Goal: Task Accomplishment & Management: Use online tool/utility

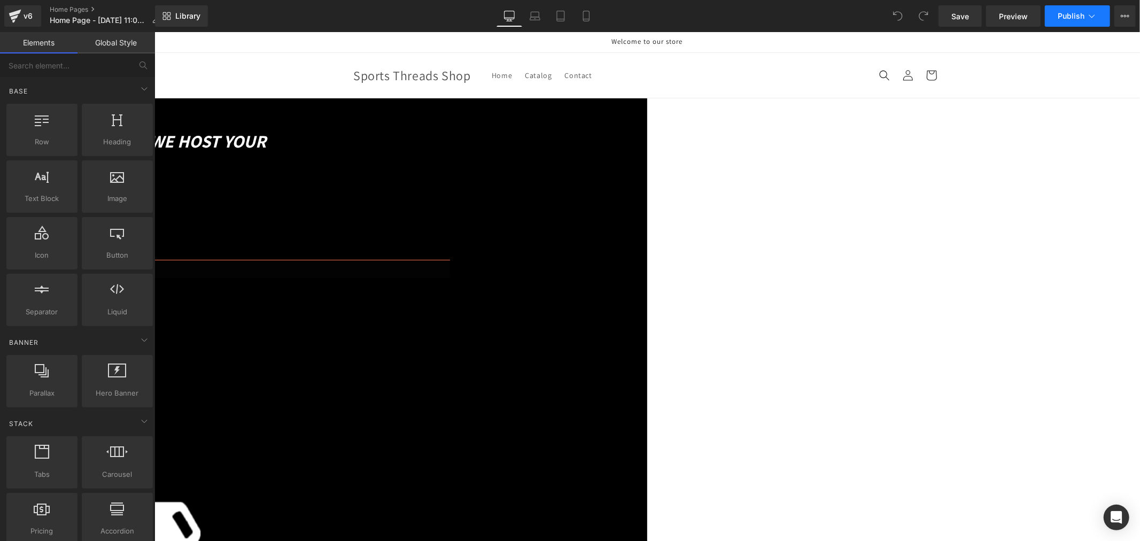
drag, startPoint x: 0, startPoint y: 0, endPoint x: 1069, endPoint y: 18, distance: 1069.4
click at [1069, 18] on span "Publish" at bounding box center [1071, 16] width 27 height 9
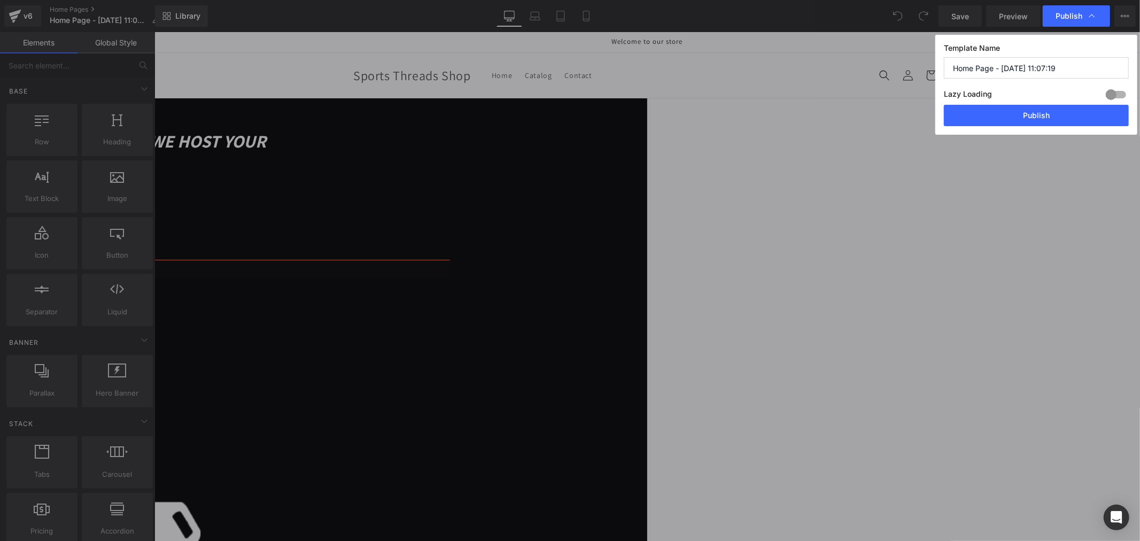
drag, startPoint x: 1084, startPoint y: 71, endPoint x: 917, endPoint y: 65, distance: 166.9
click at [0, 0] on div "Publish Template Name Home Page - Aug 21, 11:07:19 Lazy Loading Build Upgrade p…" at bounding box center [0, 0] width 0 height 0
click at [0, 0] on input "Home Page - Aug 21, 11:07:19" at bounding box center [0, 0] width 0 height 0
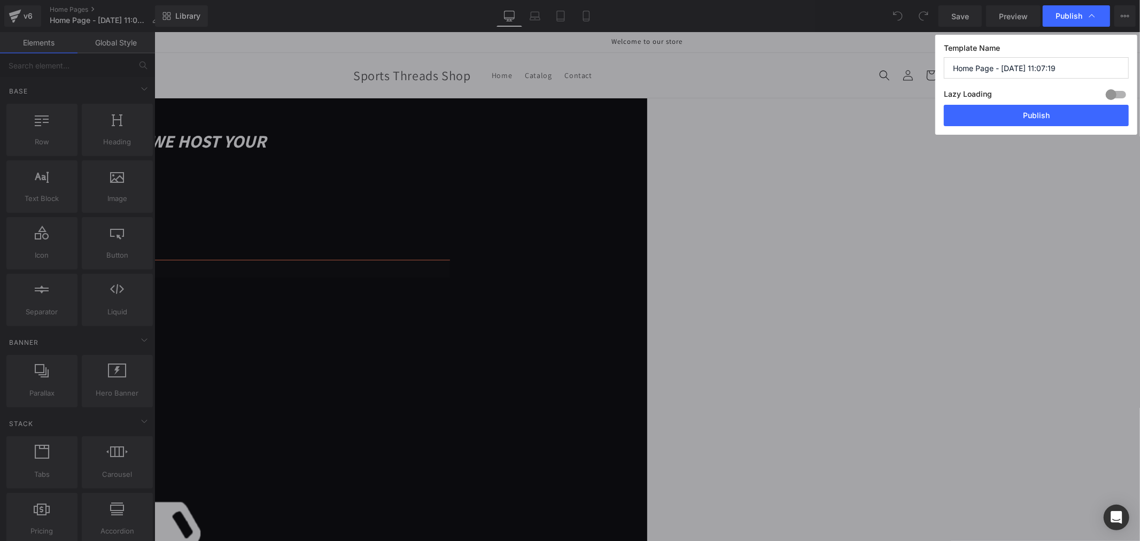
click at [0, 0] on input "Home Page - Aug 21, 11:07:19" at bounding box center [0, 0] width 0 height 0
paste input "MX Threads Home"
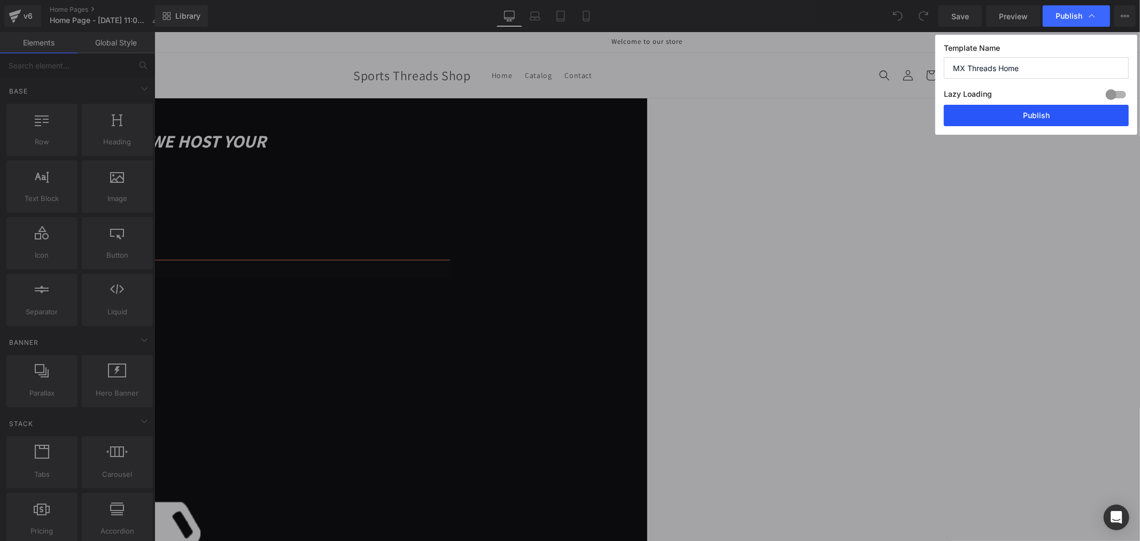
type input "MX Threads Home"
drag, startPoint x: 1008, startPoint y: 116, endPoint x: 853, endPoint y: 88, distance: 157.0
click at [0, 0] on button "Publish" at bounding box center [0, 0] width 0 height 0
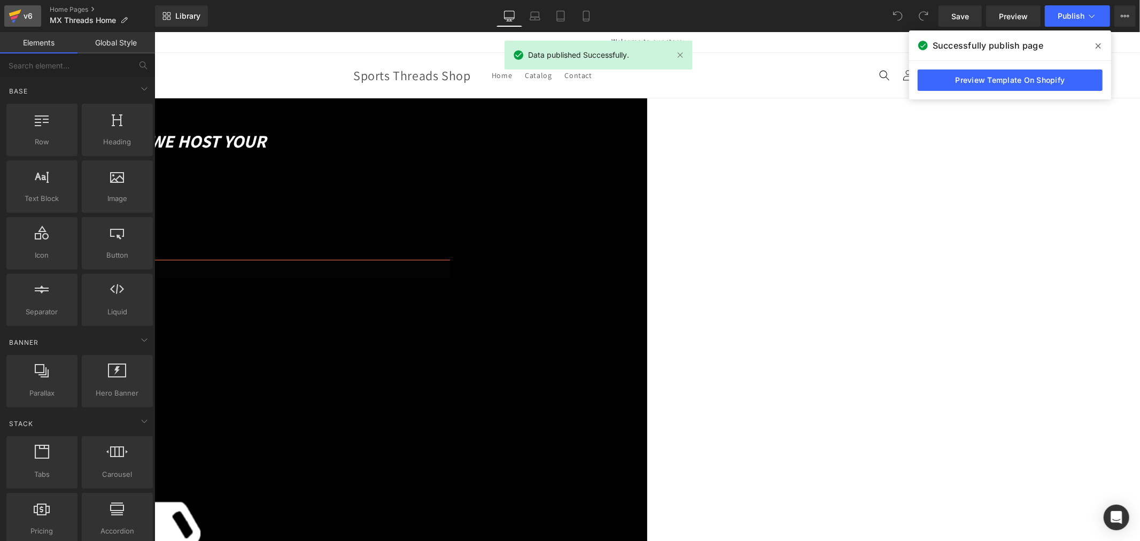
click at [18, 18] on icon at bounding box center [15, 16] width 13 height 27
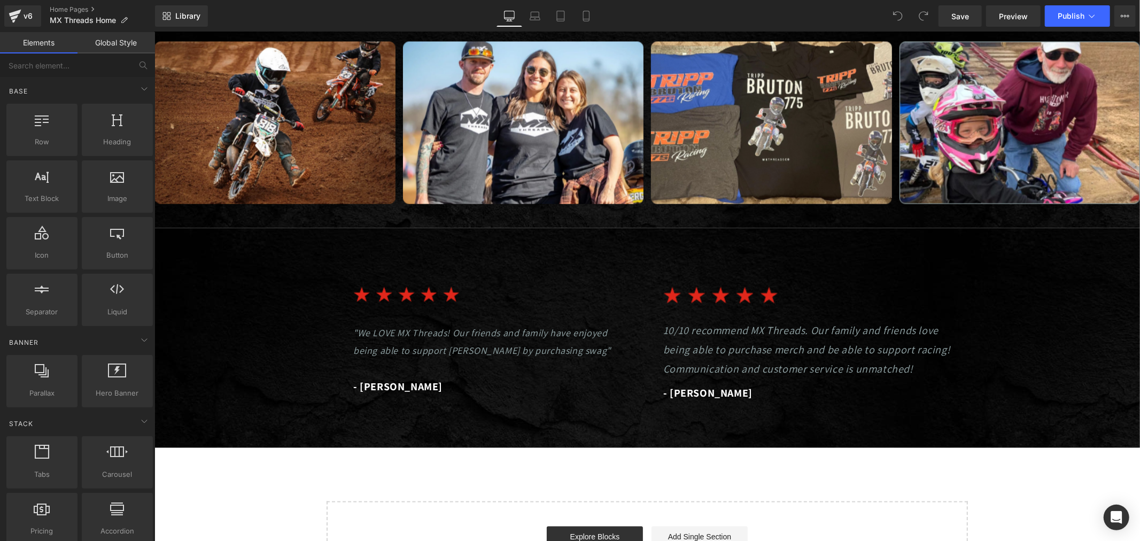
scroll to position [1248, 0]
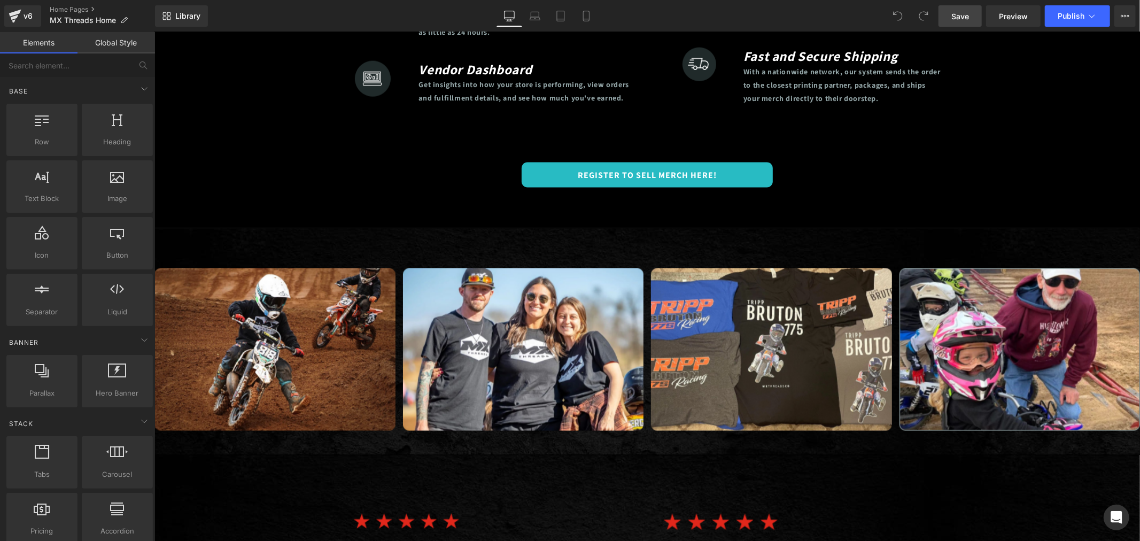
click at [947, 17] on link "Save" at bounding box center [960, 15] width 43 height 21
click at [1113, 21] on div "Save Preview Publish Scheduled View Live Page View with current Template Save T…" at bounding box center [1038, 15] width 206 height 21
click at [1096, 18] on icon at bounding box center [1092, 16] width 11 height 11
click at [76, 6] on link "Home Pages" at bounding box center [102, 9] width 105 height 9
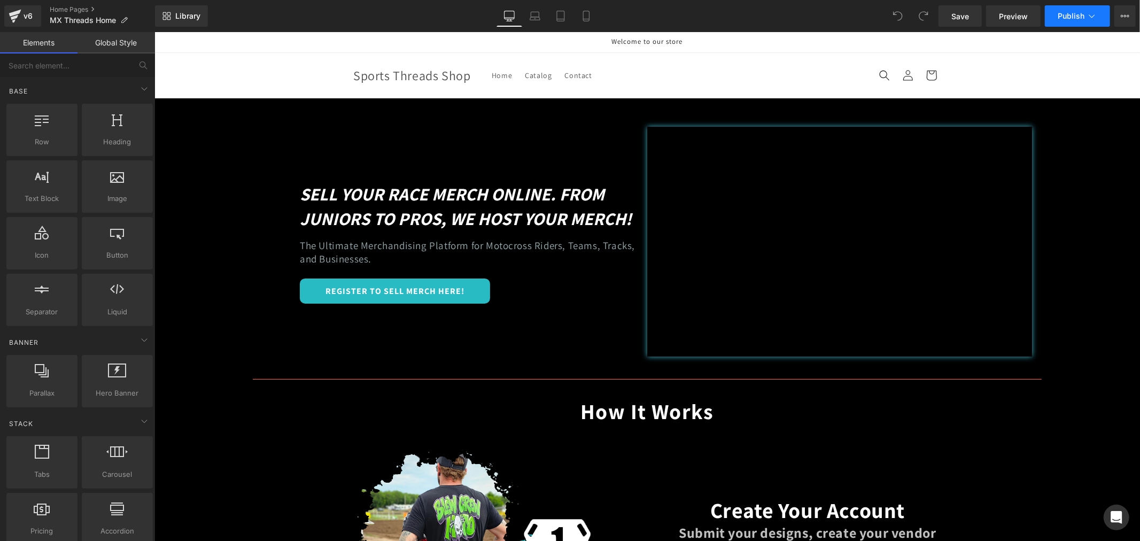
click at [1100, 23] on button "Publish" at bounding box center [1077, 15] width 65 height 21
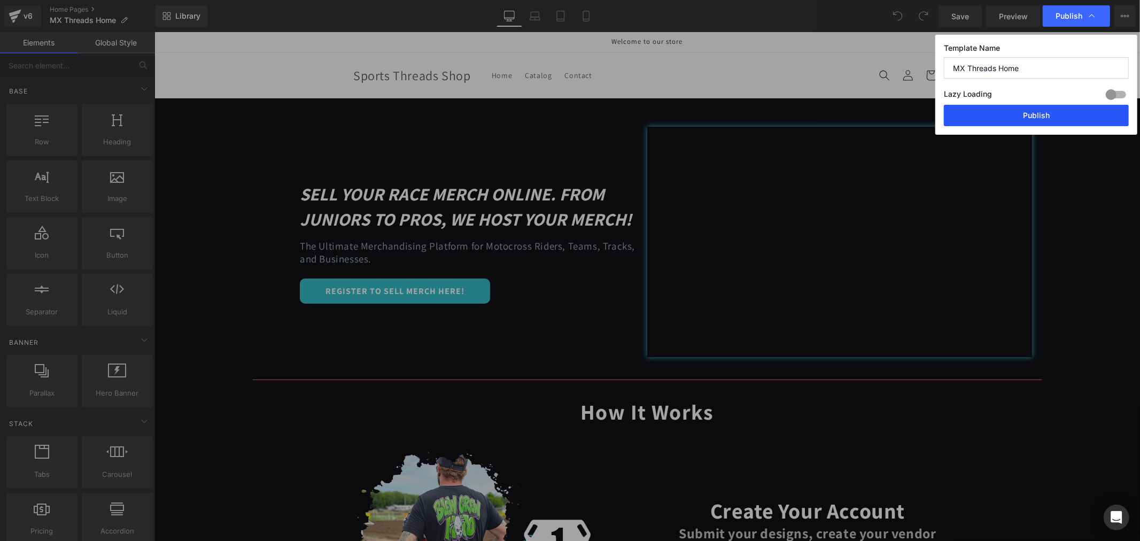
click at [1052, 120] on button "Publish" at bounding box center [1036, 115] width 185 height 21
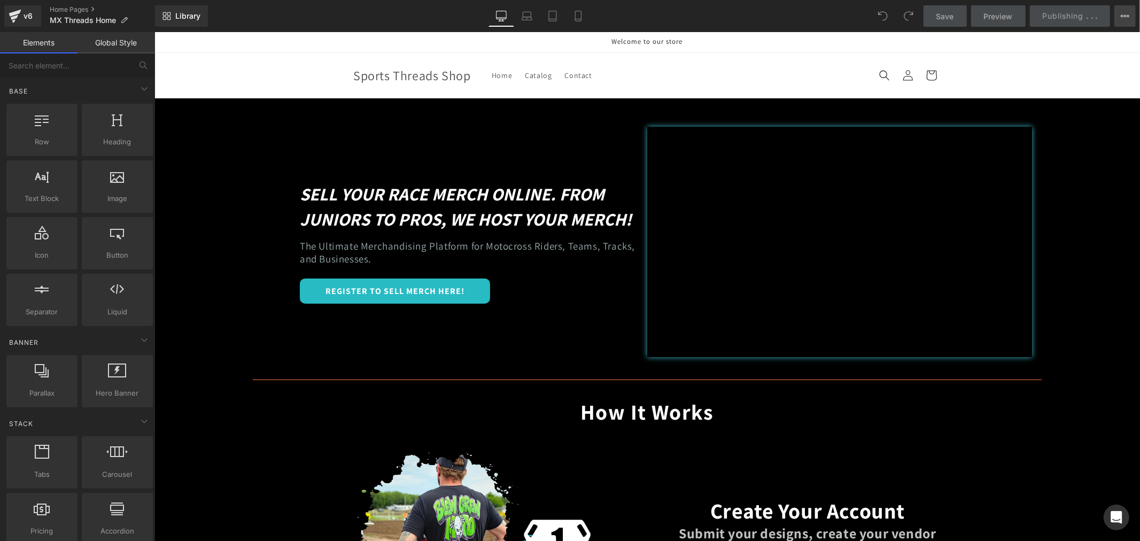
click at [1130, 16] on button "View Live Page View with current Template Save Template to Library Schedule Pub…" at bounding box center [1125, 15] width 21 height 21
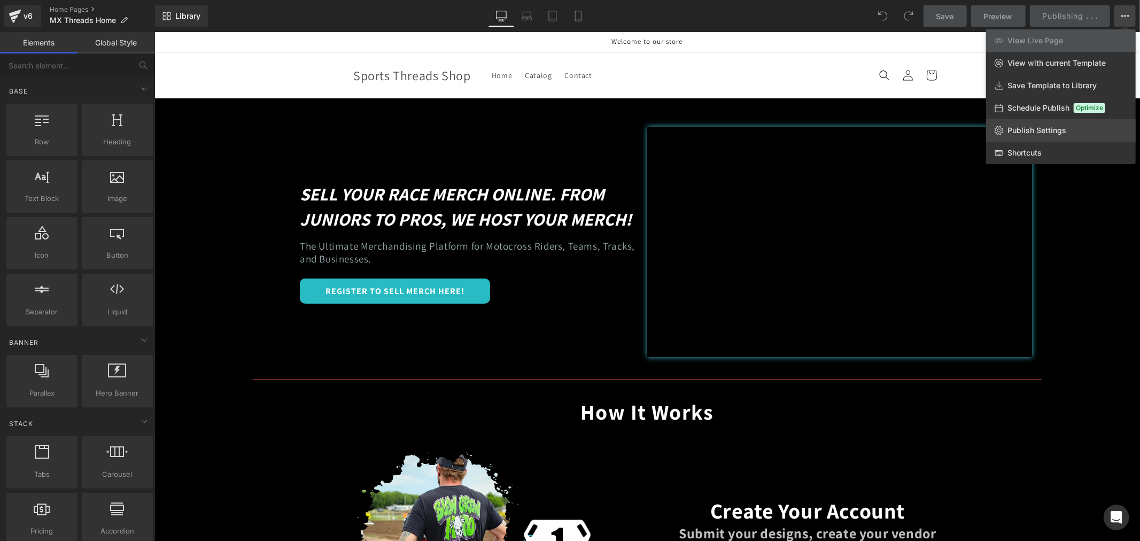
click at [1023, 128] on span "Publish Settings" at bounding box center [1037, 131] width 59 height 10
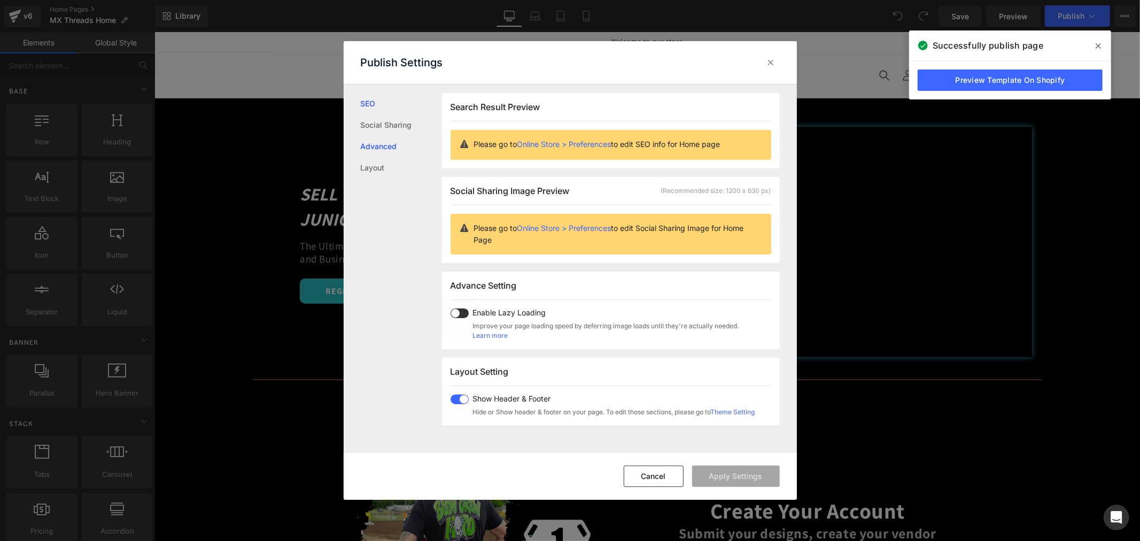
click at [380, 143] on link "Advanced" at bounding box center [401, 146] width 81 height 21
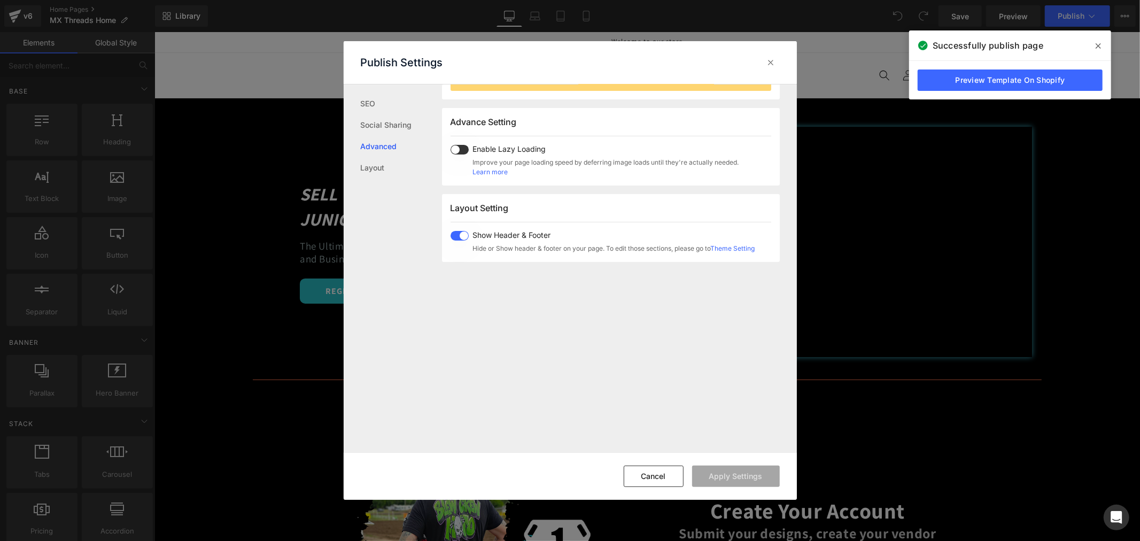
scroll to position [179, 0]
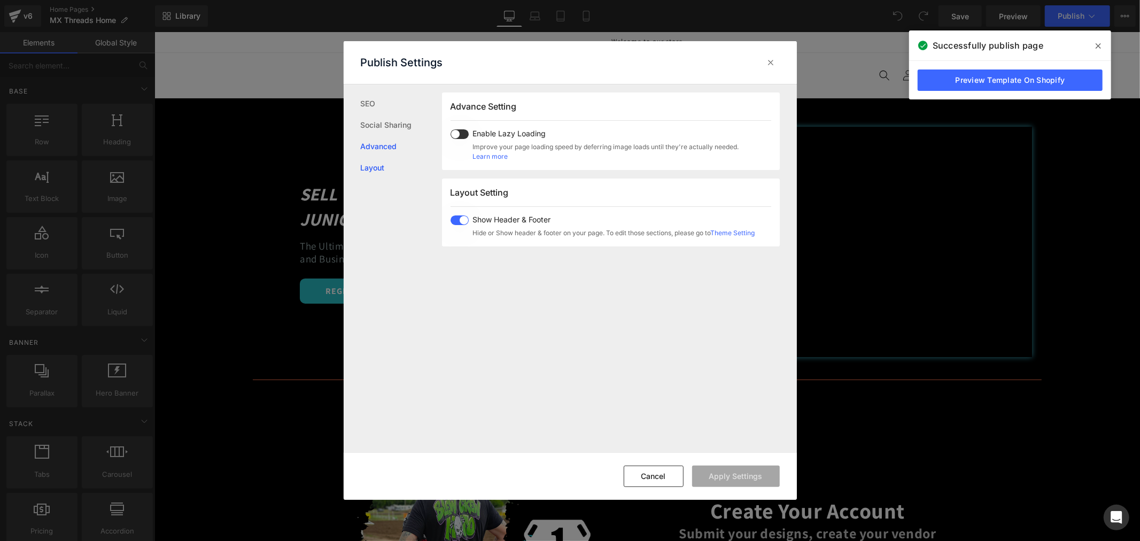
click at [369, 165] on link "Layout" at bounding box center [401, 167] width 81 height 21
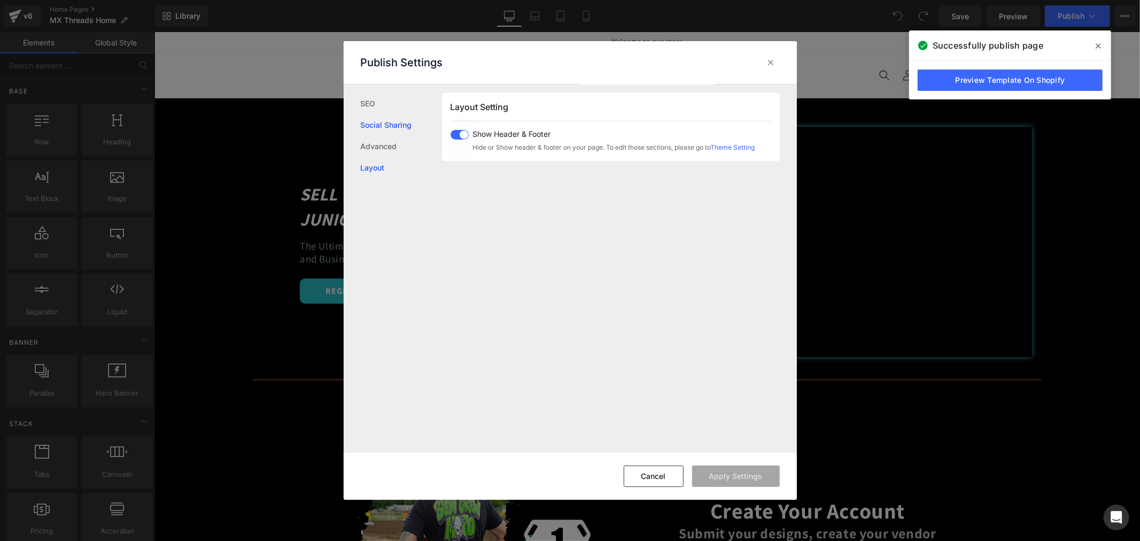
click at [384, 126] on link "Social Sharing" at bounding box center [401, 124] width 81 height 21
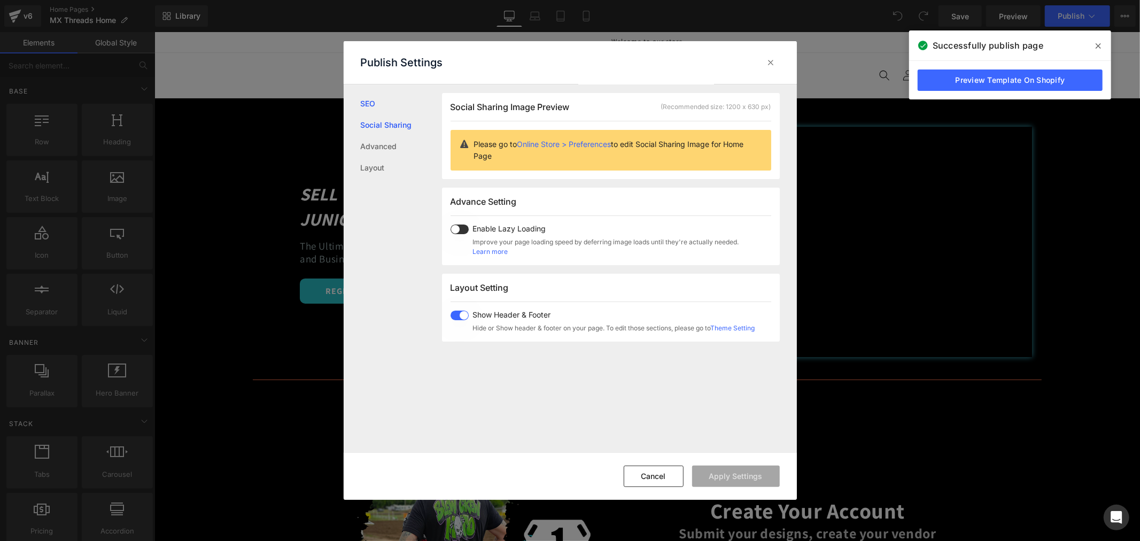
click at [376, 102] on link "SEO" at bounding box center [401, 103] width 81 height 21
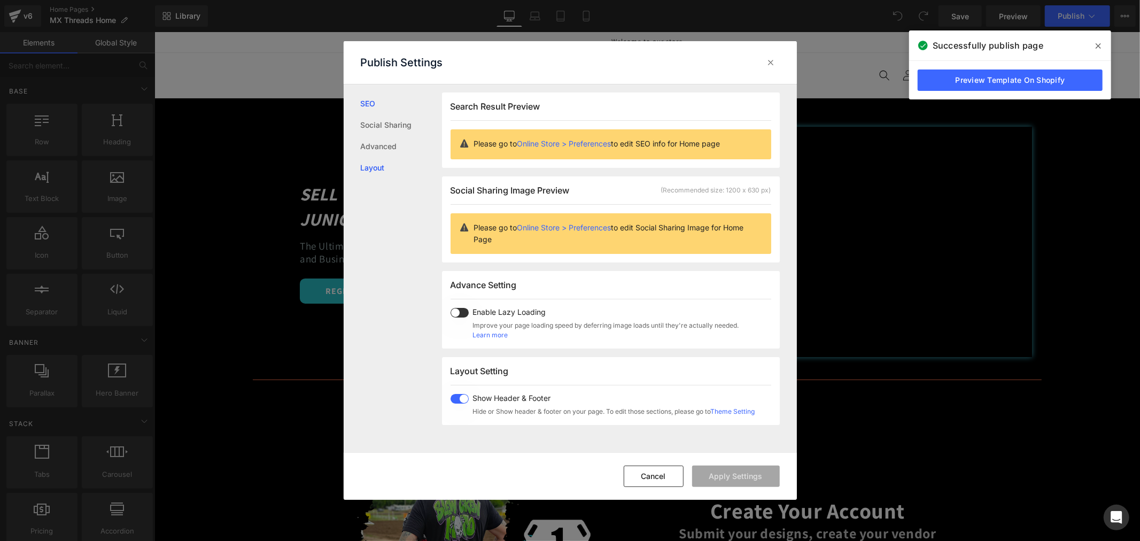
click at [372, 158] on link "Layout" at bounding box center [401, 167] width 81 height 21
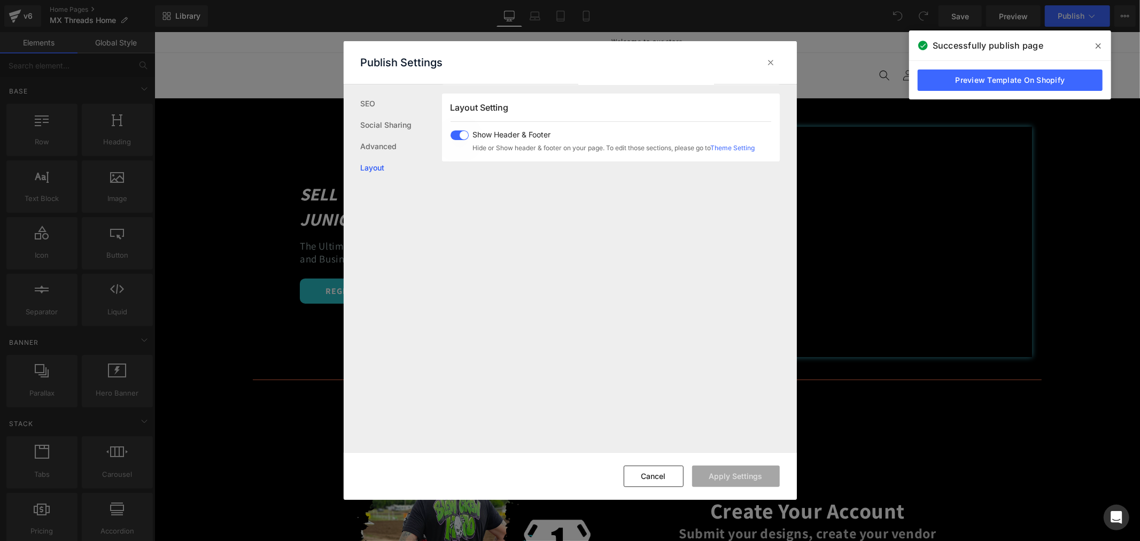
scroll to position [265, 0]
click at [378, 146] on link "Advanced" at bounding box center [401, 146] width 81 height 21
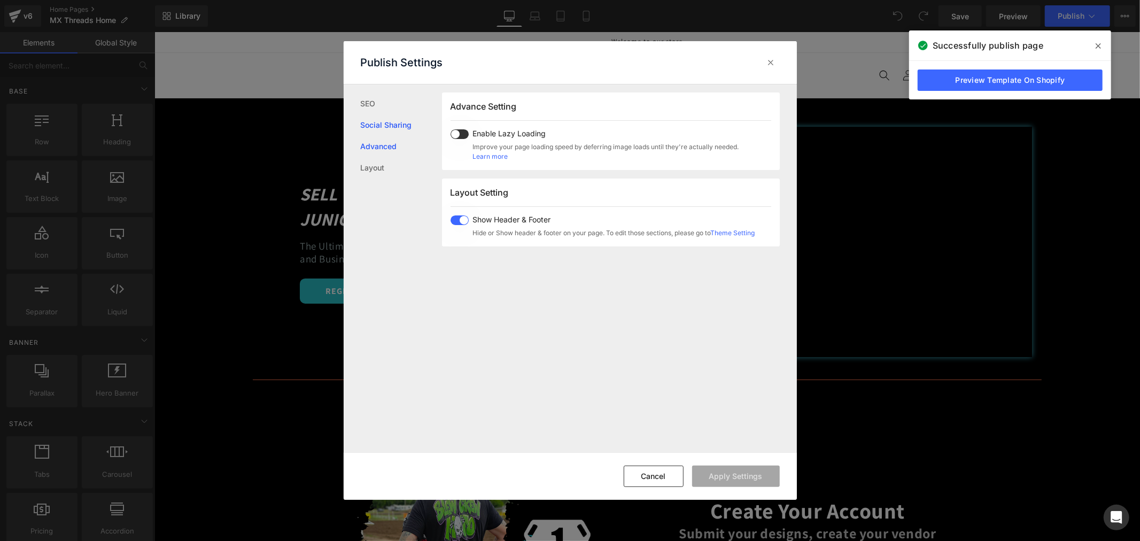
click at [380, 120] on link "Social Sharing" at bounding box center [401, 124] width 81 height 21
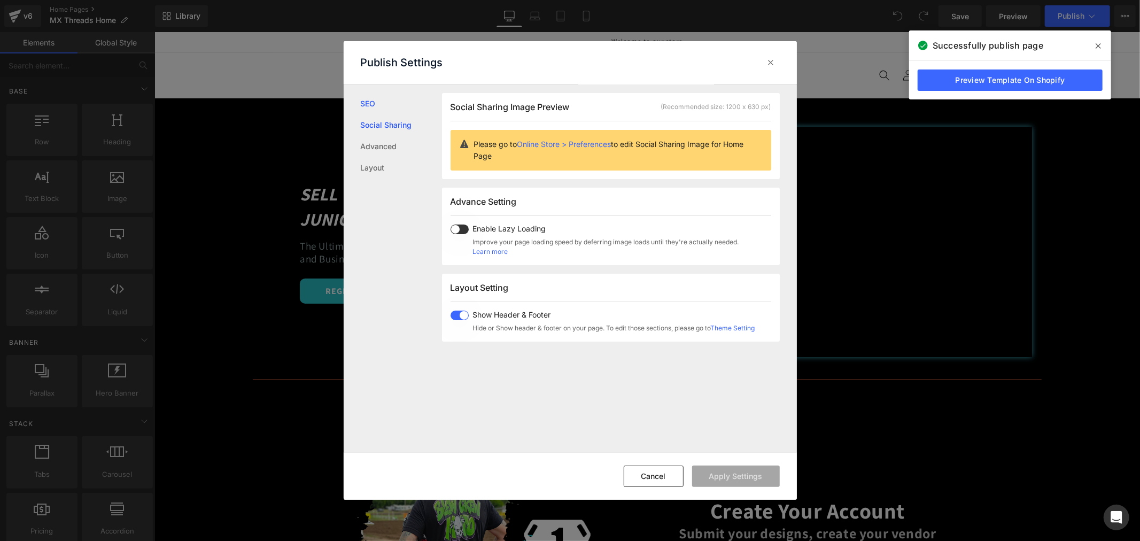
click at [365, 102] on link "SEO" at bounding box center [401, 103] width 81 height 21
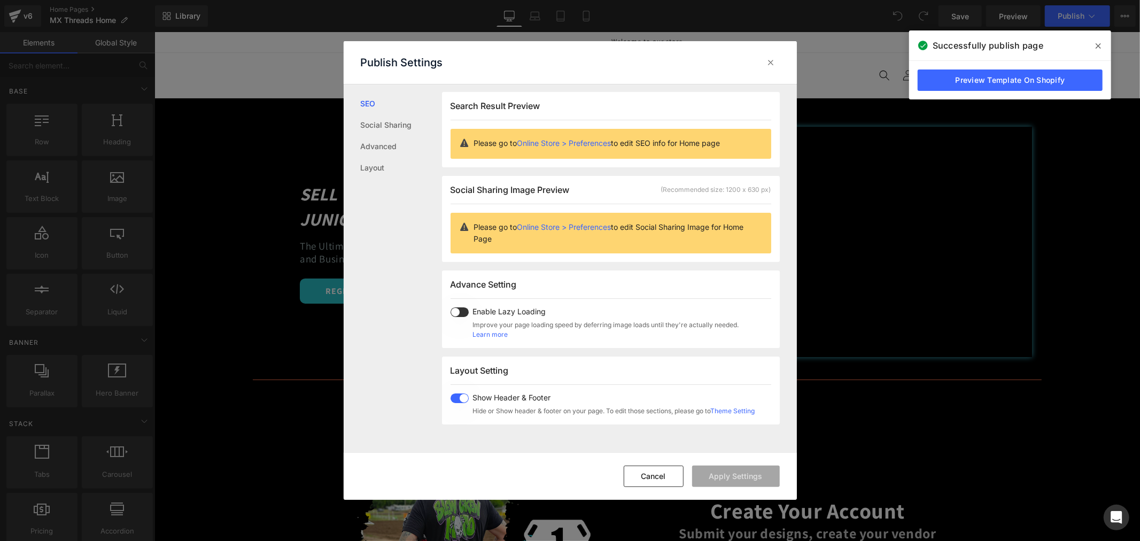
scroll to position [1, 0]
click at [371, 162] on link "Layout" at bounding box center [401, 167] width 81 height 21
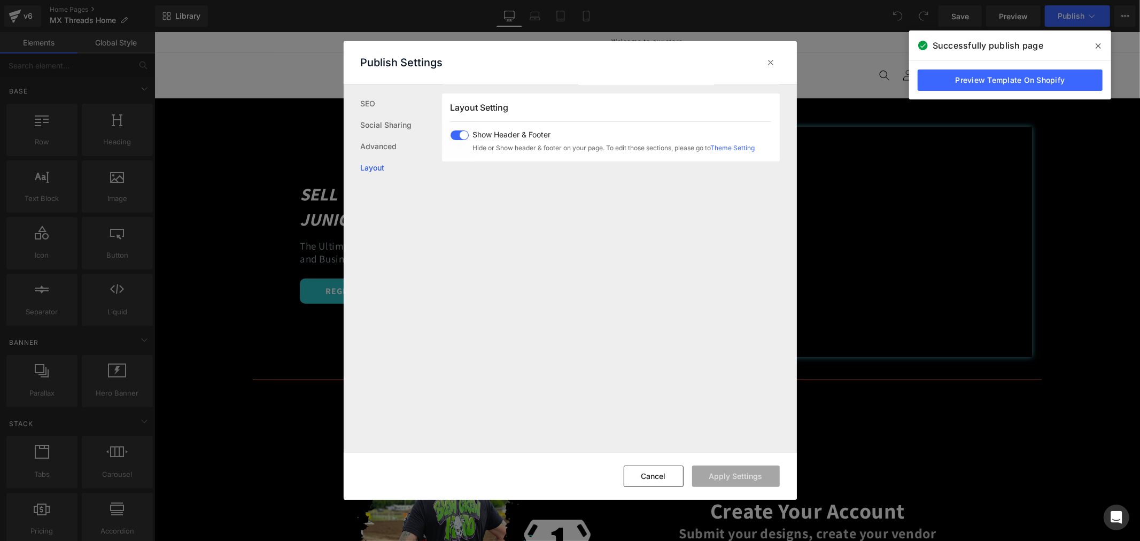
scroll to position [265, 0]
click at [373, 108] on link "SEO" at bounding box center [401, 103] width 81 height 21
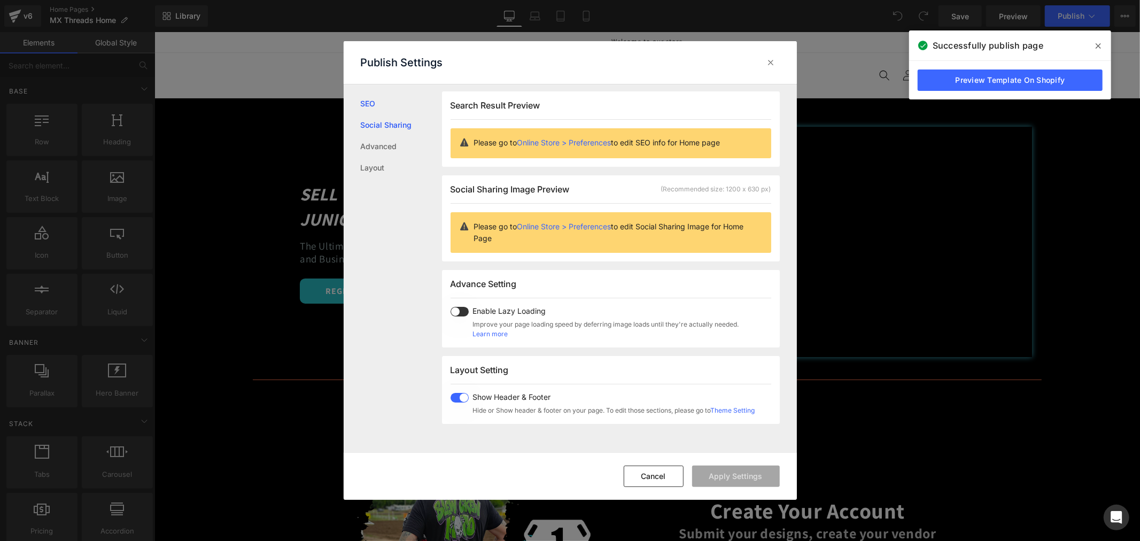
click at [375, 125] on link "Social Sharing" at bounding box center [401, 124] width 81 height 21
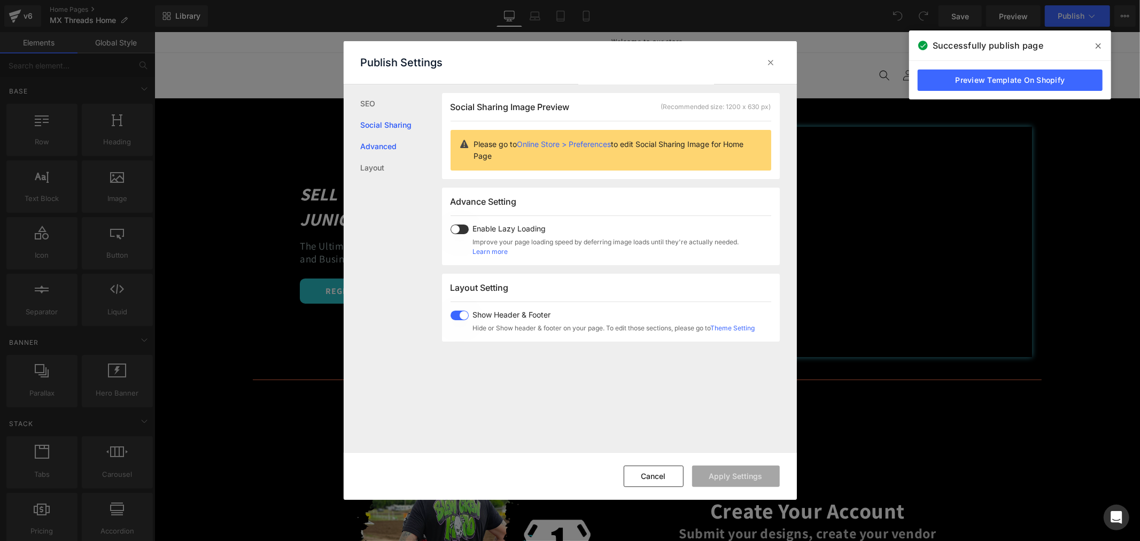
click at [373, 151] on link "Advanced" at bounding box center [401, 146] width 81 height 21
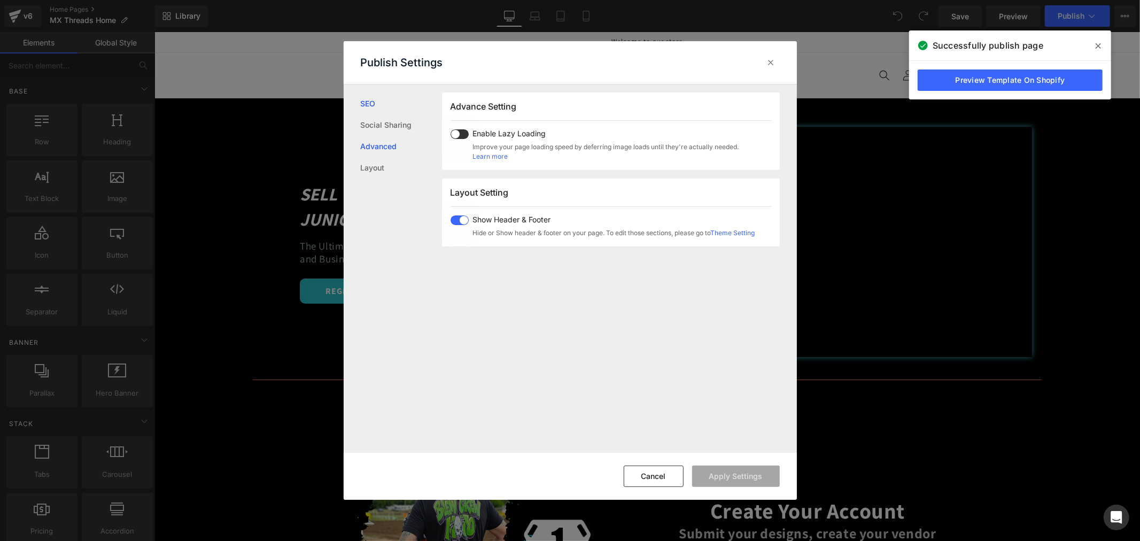
click at [366, 111] on link "SEO" at bounding box center [401, 103] width 81 height 21
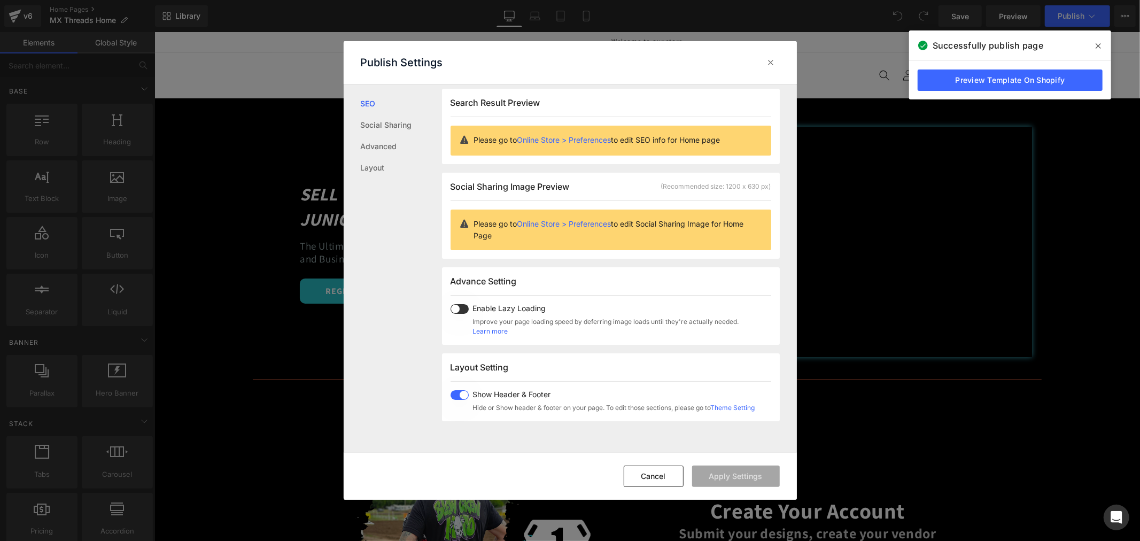
scroll to position [1, 0]
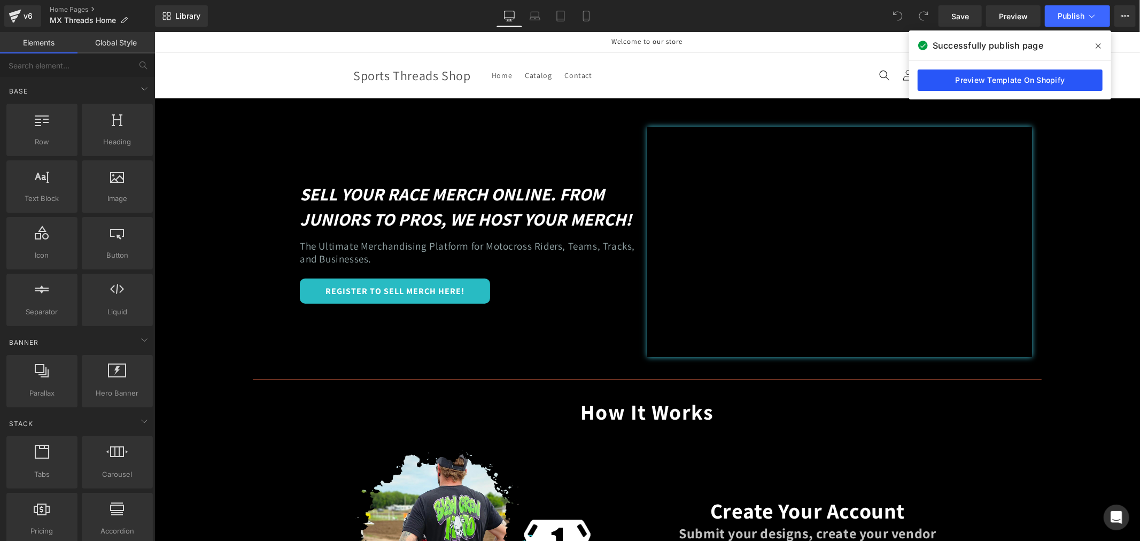
click at [1045, 79] on link "Preview Template On Shopify" at bounding box center [1010, 80] width 185 height 21
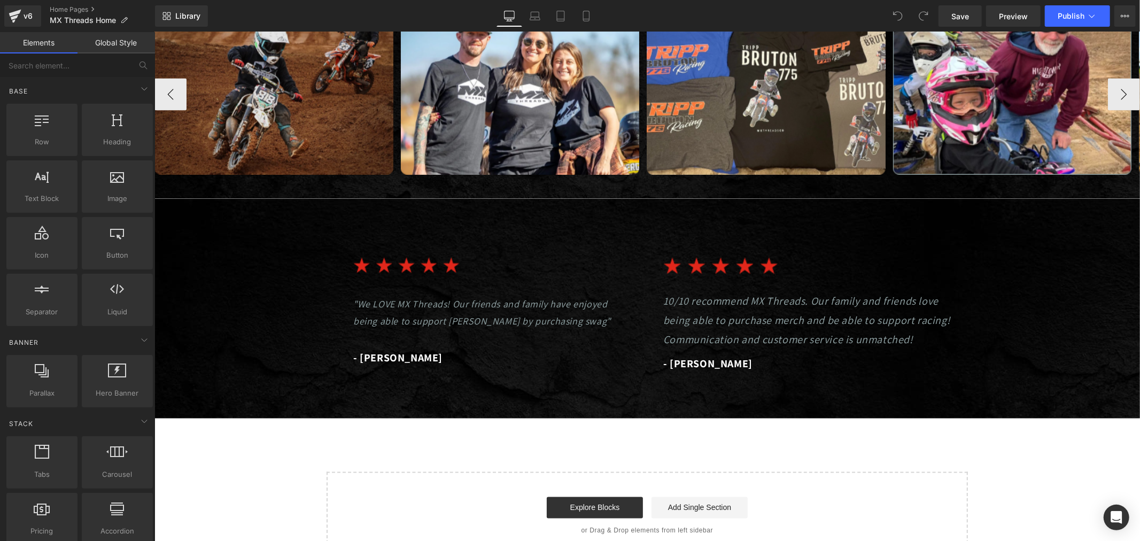
scroll to position [1307, 0]
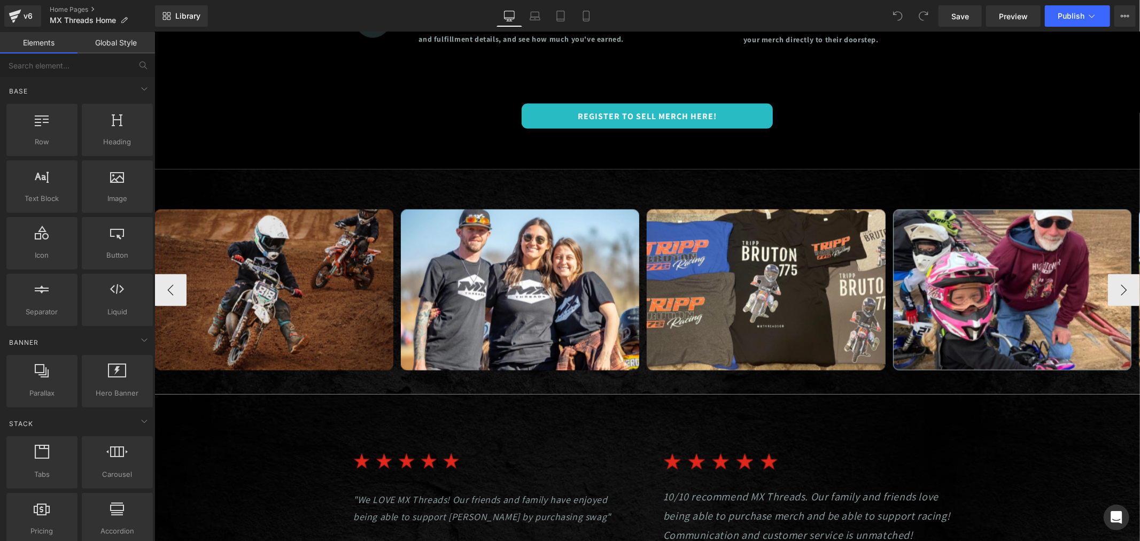
click at [312, 327] on img at bounding box center [273, 289] width 239 height 161
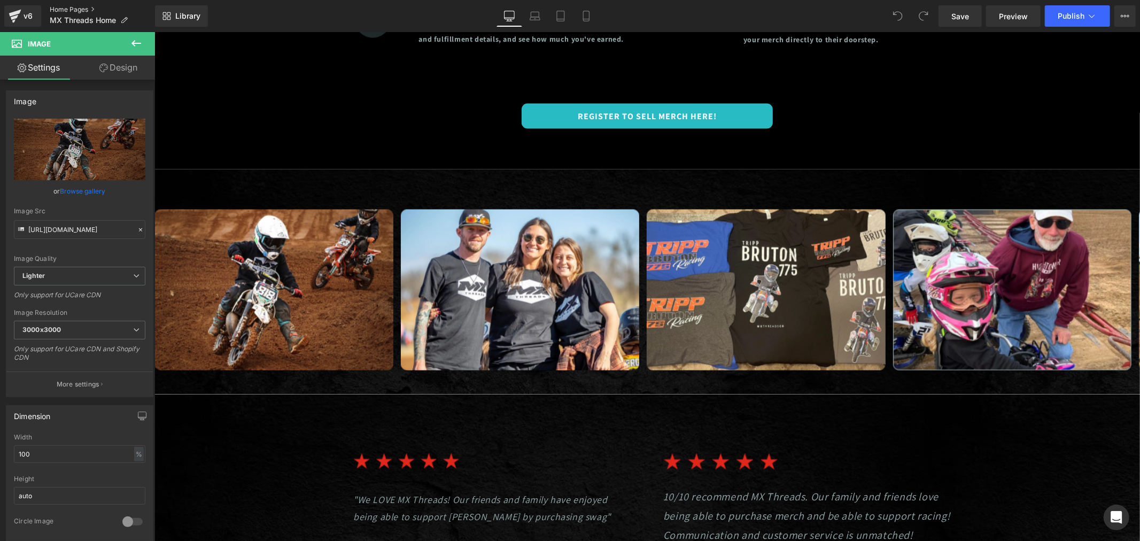
click at [63, 7] on link "Home Pages" at bounding box center [102, 9] width 105 height 9
